Goal: Use online tool/utility: Utilize a website feature to perform a specific function

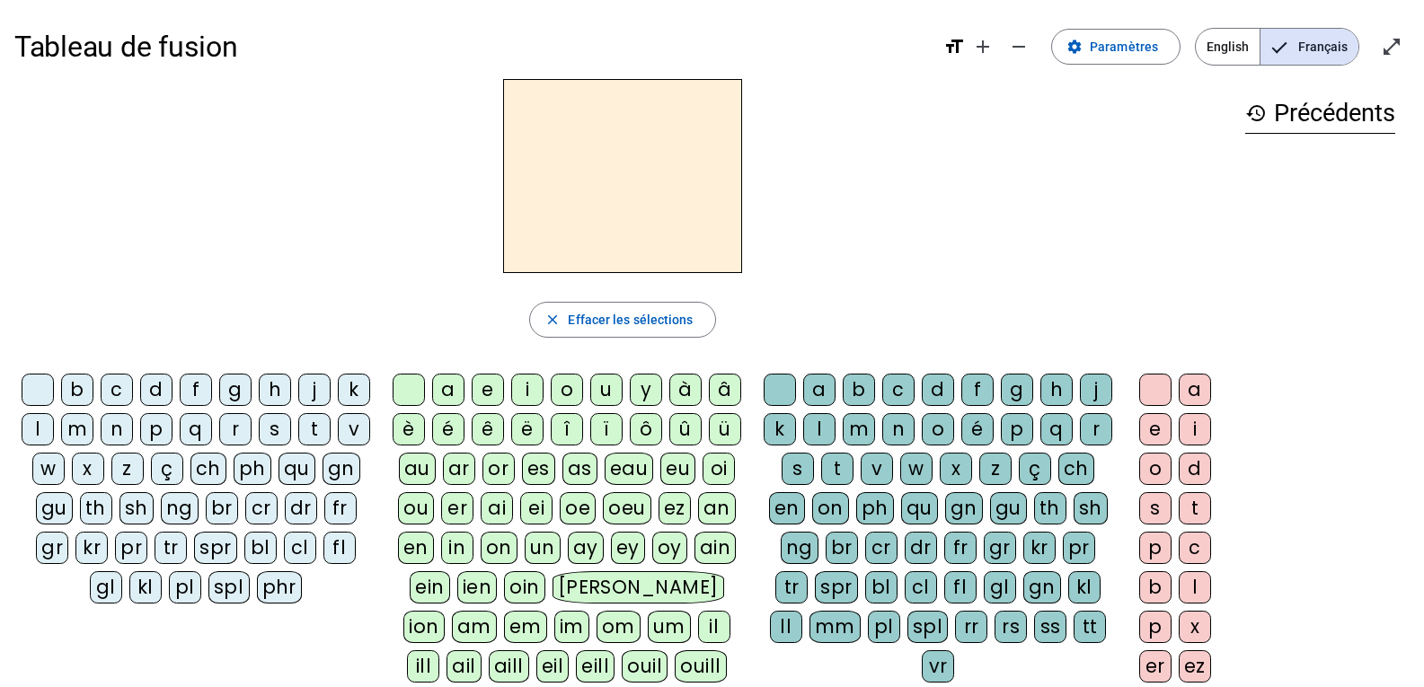
click at [173, 428] on div "p" at bounding box center [156, 429] width 32 height 32
drag, startPoint x: 527, startPoint y: 392, endPoint x: 536, endPoint y: 392, distance: 9.9
click at [527, 392] on div "i" at bounding box center [527, 390] width 32 height 32
click at [1080, 446] on div "r" at bounding box center [1096, 429] width 32 height 32
click at [1155, 421] on div "e" at bounding box center [1155, 429] width 32 height 32
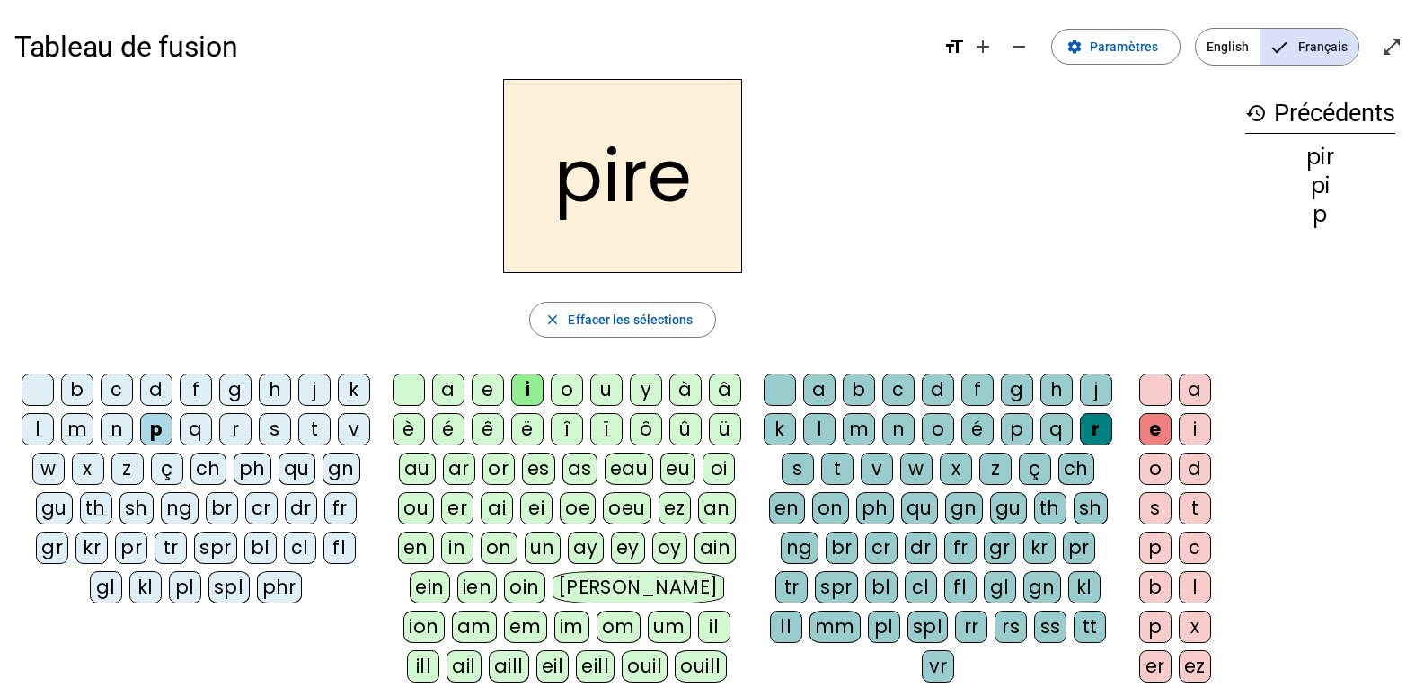
click at [133, 388] on div "c" at bounding box center [117, 390] width 32 height 32
click at [252, 433] on div "r" at bounding box center [235, 429] width 32 height 32
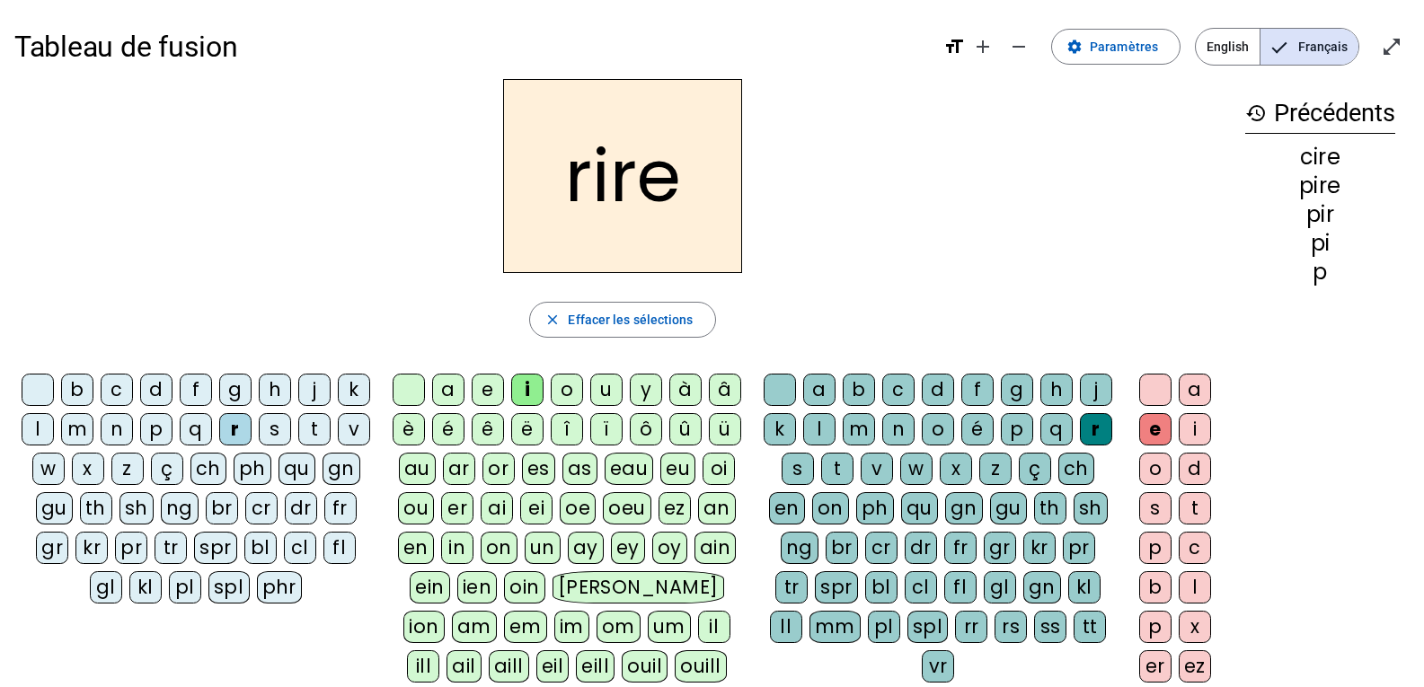
click at [338, 446] on div "v" at bounding box center [354, 429] width 32 height 32
click at [54, 438] on div "l" at bounding box center [38, 429] width 32 height 32
click at [298, 446] on div "t" at bounding box center [314, 429] width 32 height 32
click at [1033, 395] on div "g" at bounding box center [1017, 390] width 32 height 32
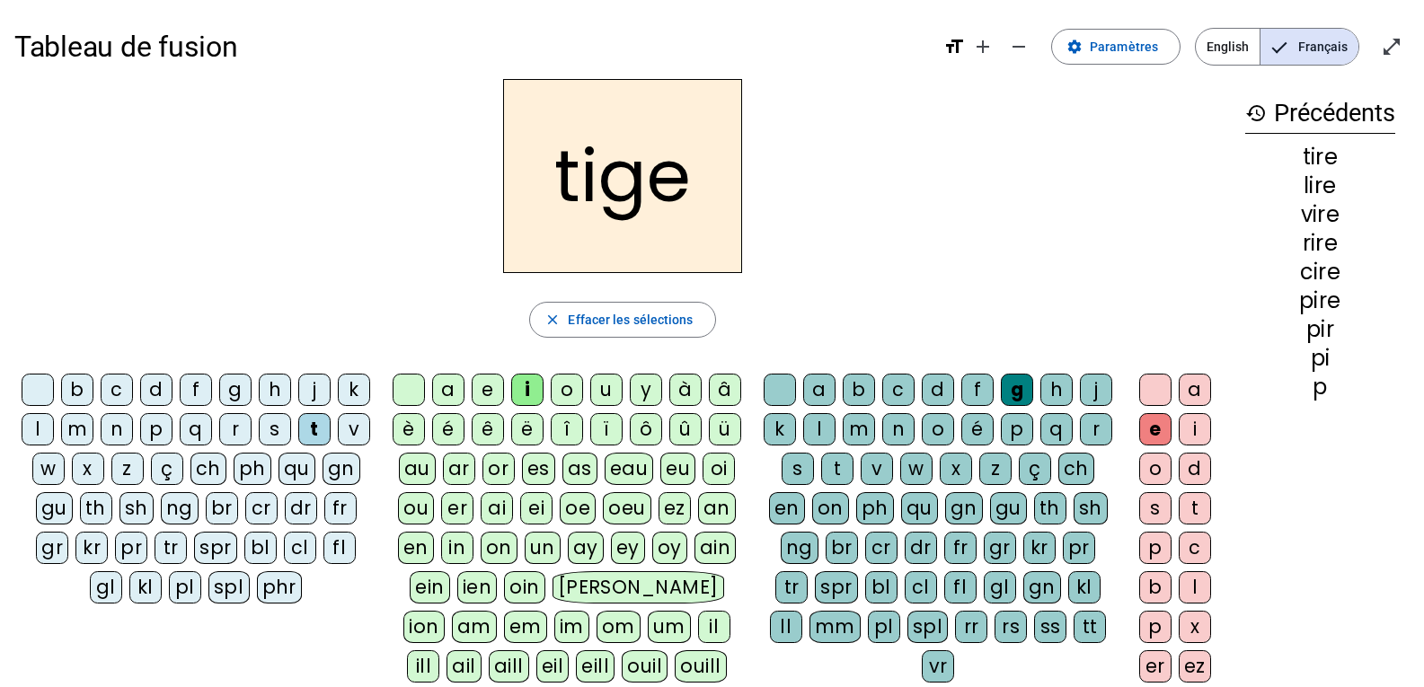
click at [173, 428] on div "p" at bounding box center [156, 429] width 32 height 32
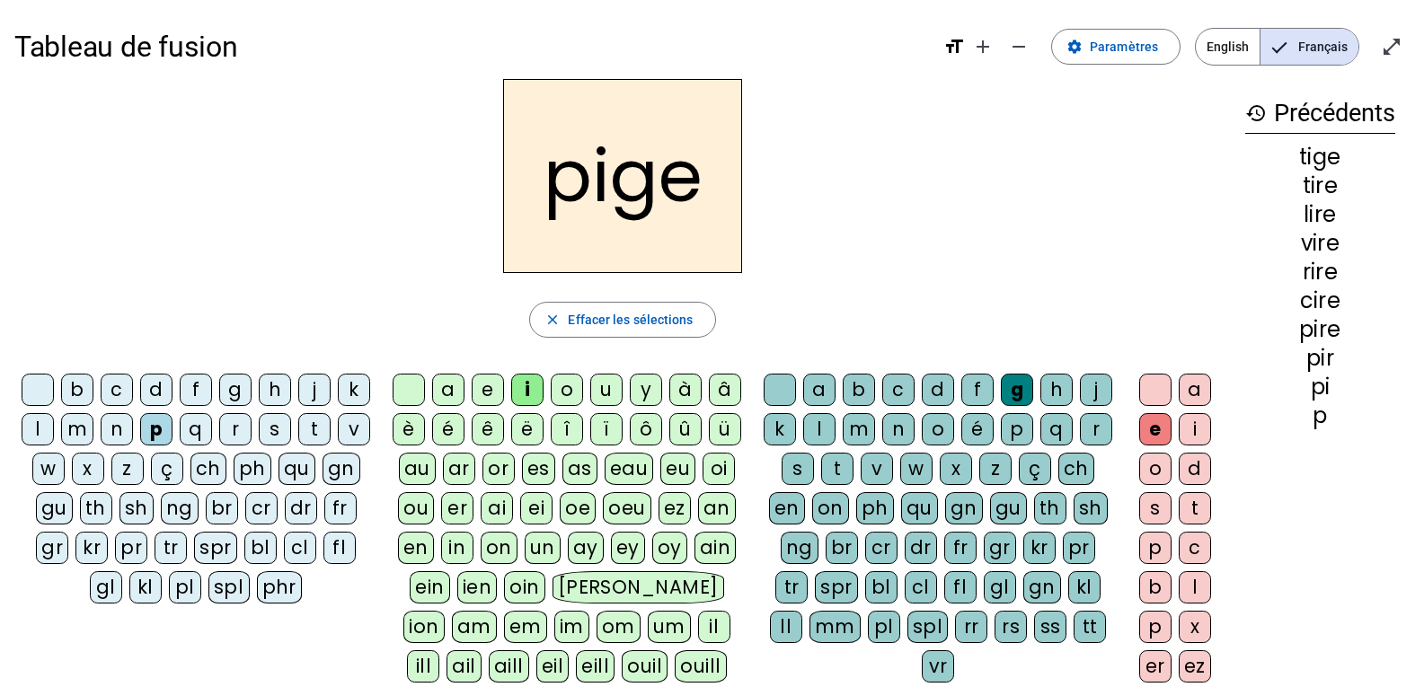
click at [212, 377] on div "f" at bounding box center [196, 390] width 32 height 32
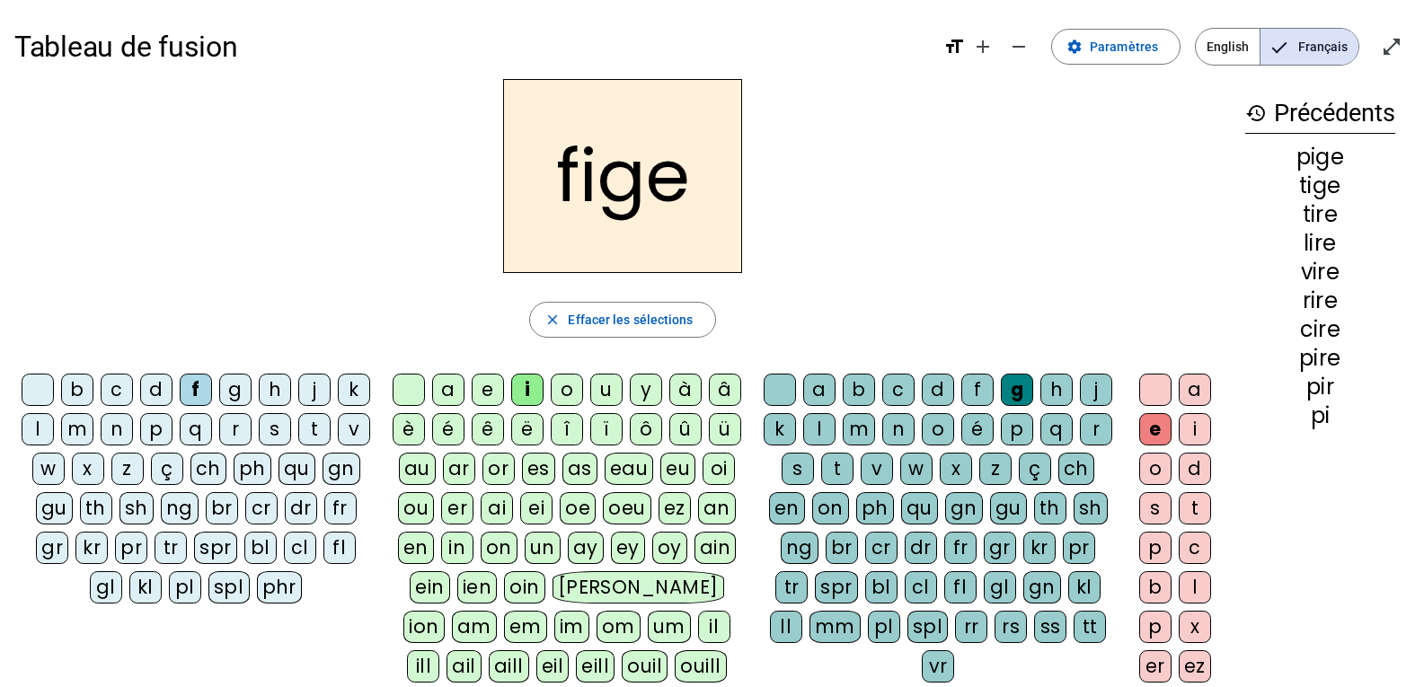
click at [972, 477] on div "x" at bounding box center [956, 469] width 32 height 32
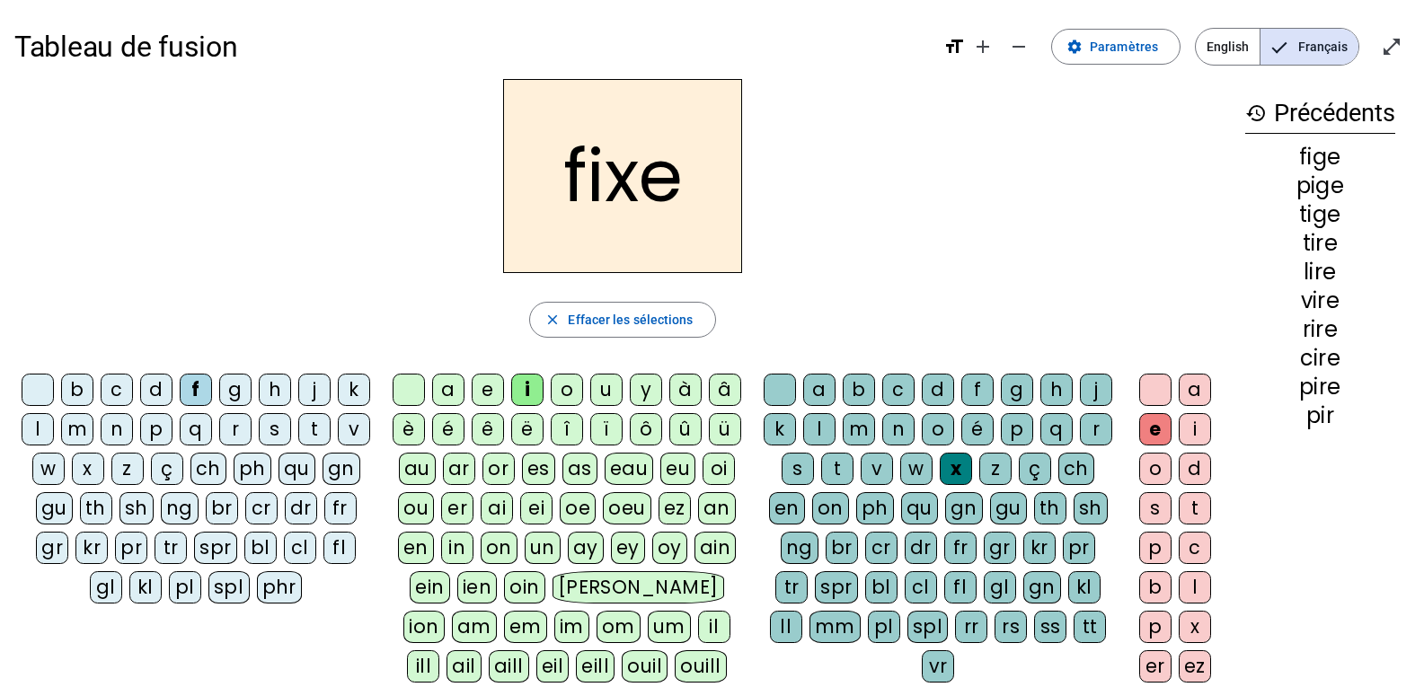
click at [93, 429] on div "m" at bounding box center [77, 429] width 32 height 32
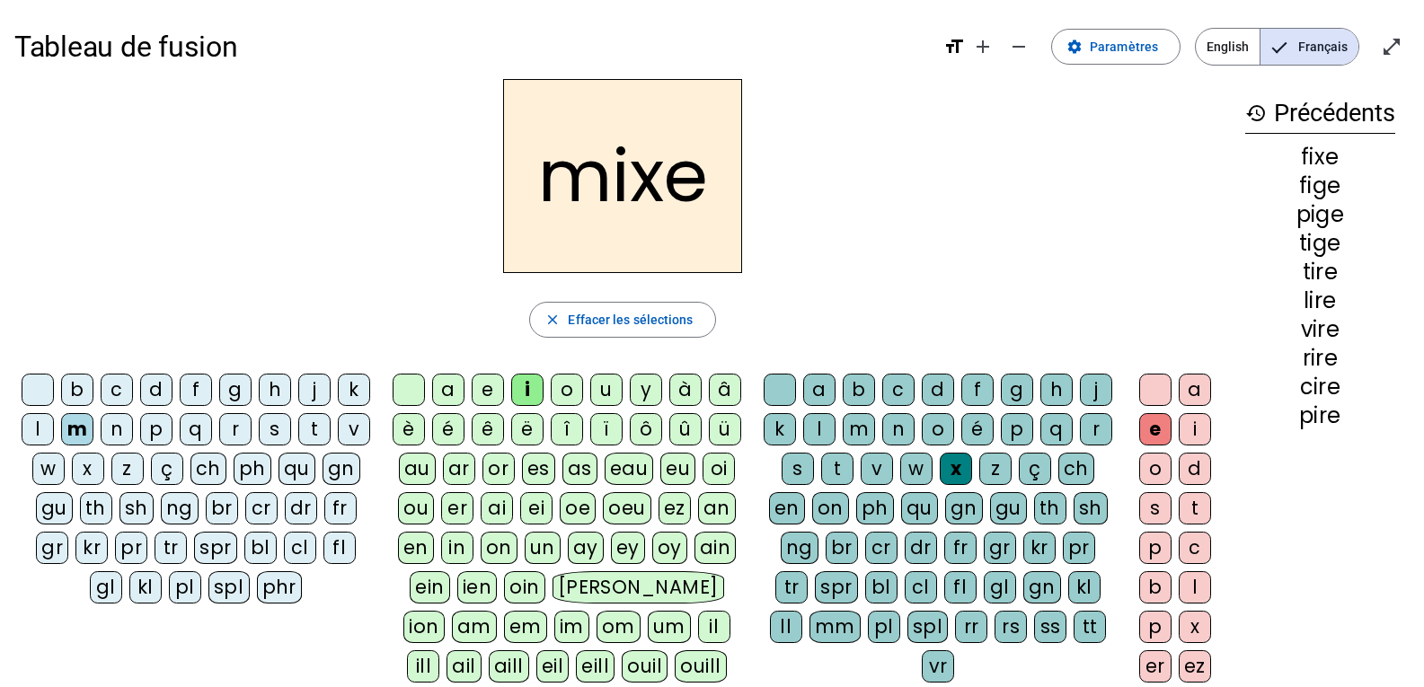
click at [252, 426] on div "r" at bounding box center [235, 429] width 32 height 32
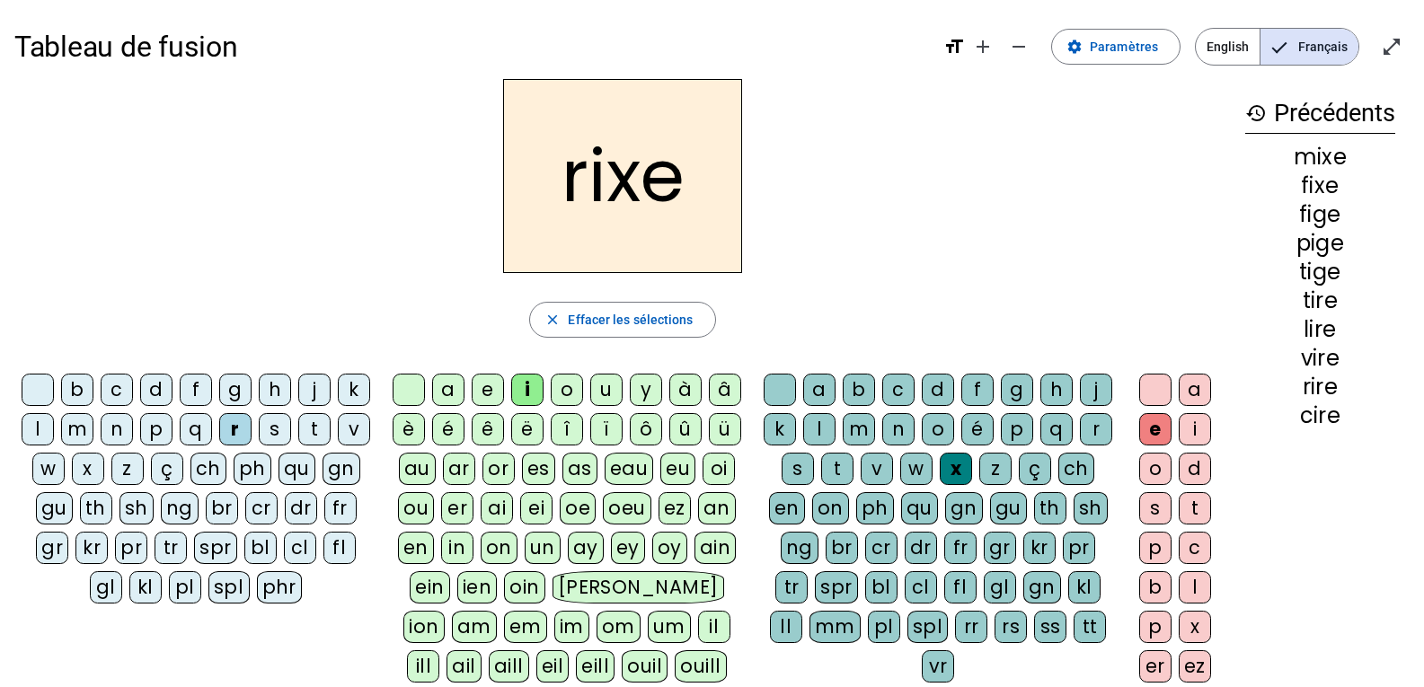
click at [947, 376] on div "d" at bounding box center [938, 390] width 32 height 32
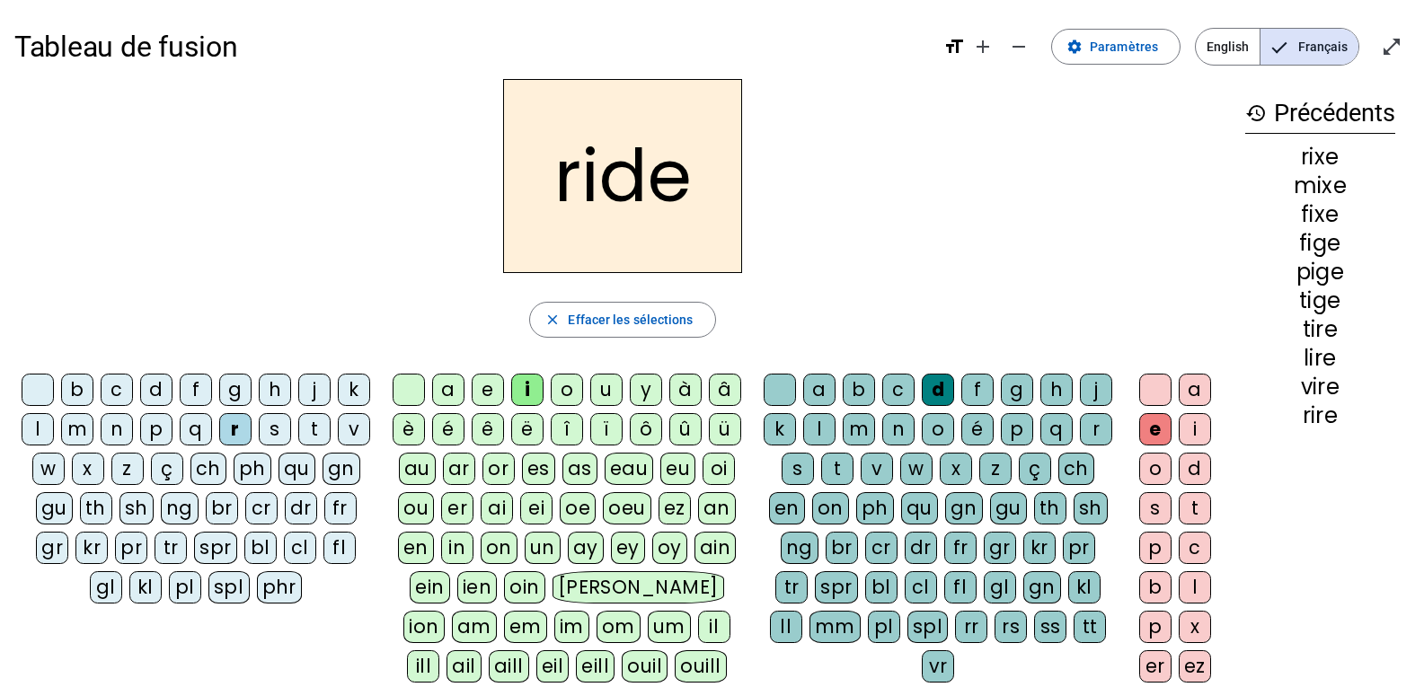
click at [93, 387] on div "b" at bounding box center [77, 390] width 32 height 32
